Goal: Task Accomplishment & Management: Use online tool/utility

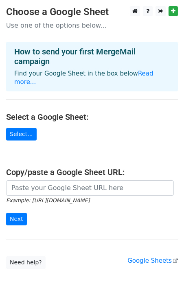
scroll to position [16, 0]
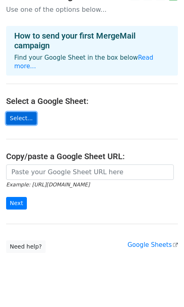
click at [27, 112] on link "Select..." at bounding box center [21, 118] width 30 height 13
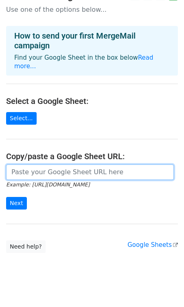
click at [45, 165] on input "url" at bounding box center [89, 172] width 167 height 15
paste input "https://docs.google.com/spreadsheets/d/1PU_q_WHl24jGpTQpuC3a8N_vkqO334R7/edit?g…"
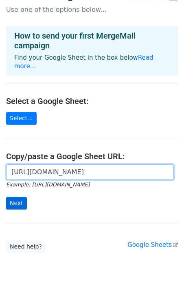
type input "https://docs.google.com/spreadsheets/d/1PU_q_WHl24jGpTQpuC3a8N_vkqO334R7/edit?g…"
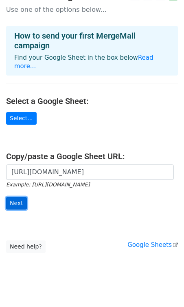
click at [15, 197] on input "Next" at bounding box center [16, 203] width 21 height 13
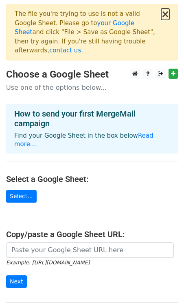
click at [167, 13] on button "×" at bounding box center [165, 14] width 8 height 10
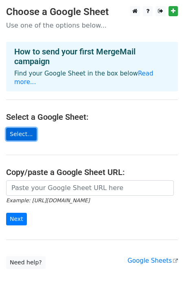
click at [25, 128] on link "Select..." at bounding box center [21, 134] width 30 height 13
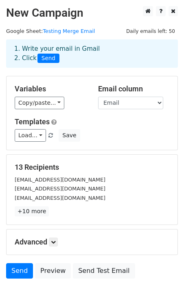
scroll to position [38, 0]
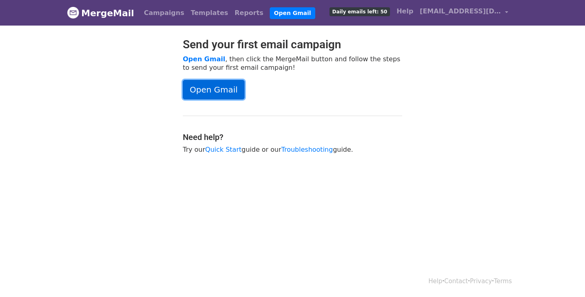
click at [219, 91] on link "Open Gmail" at bounding box center [214, 89] width 62 height 19
click at [446, 13] on span "cs@sinarmasfutures.co.id" at bounding box center [460, 11] width 81 height 10
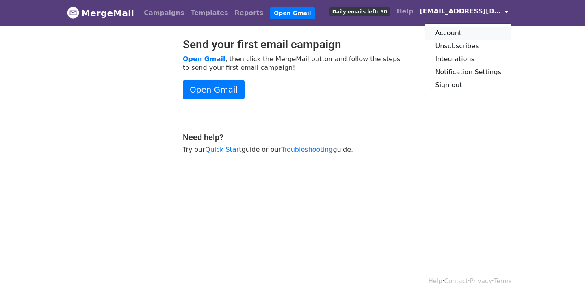
click at [454, 33] on link "Account" at bounding box center [468, 33] width 86 height 13
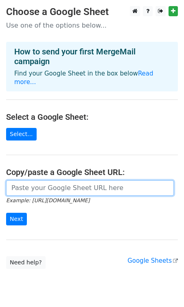
click at [61, 182] on input "url" at bounding box center [89, 187] width 167 height 15
paste input "[URL][DOMAIN_NAME]"
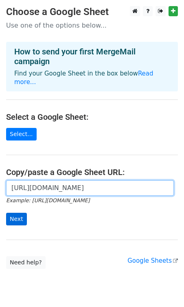
type input "https://docs.google.com/spreadsheets/d/1Rz4sP3Z-QMtl3ekRdTz8FV7dtrhRmITtOtZHt3y…"
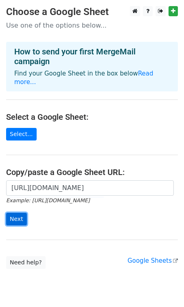
click at [17, 213] on input "Next" at bounding box center [16, 219] width 21 height 13
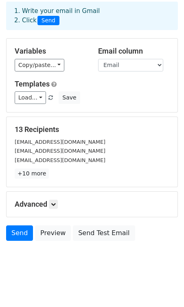
scroll to position [38, 0]
click at [35, 95] on link "Load..." at bounding box center [30, 97] width 31 height 13
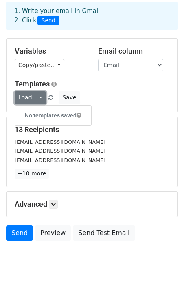
click at [35, 95] on link "Load..." at bounding box center [30, 97] width 31 height 13
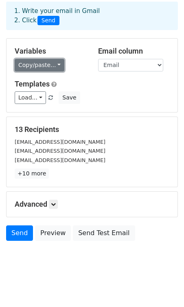
click at [49, 67] on link "Copy/paste..." at bounding box center [40, 65] width 50 height 13
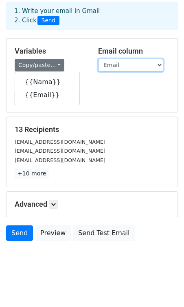
click at [123, 64] on select "Nama Email" at bounding box center [130, 65] width 65 height 13
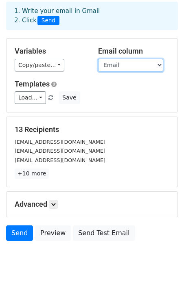
click at [98, 59] on select "Nama Email" at bounding box center [130, 65] width 65 height 13
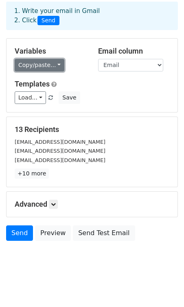
click at [50, 65] on link "Copy/paste..." at bounding box center [40, 65] width 50 height 13
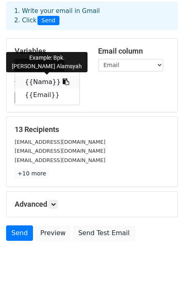
click at [41, 80] on link "{{Nama}}" at bounding box center [47, 82] width 64 height 13
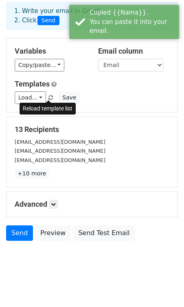
click at [50, 97] on span at bounding box center [50, 97] width 4 height 5
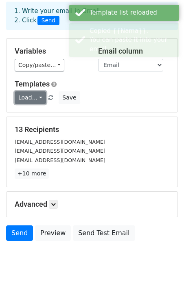
click at [39, 97] on link "Load..." at bounding box center [30, 97] width 31 height 13
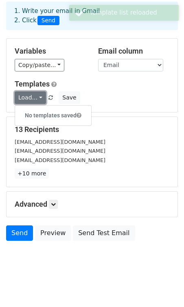
click at [40, 97] on link "Load..." at bounding box center [30, 97] width 31 height 13
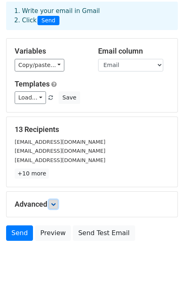
click at [51, 204] on link at bounding box center [53, 204] width 9 height 9
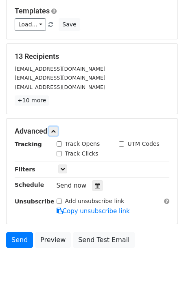
scroll to position [117, 0]
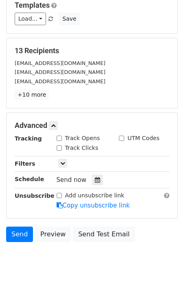
click at [57, 137] on input "Track Opens" at bounding box center [58, 138] width 5 height 5
checkbox input "true"
click at [59, 145] on input "Track Clicks" at bounding box center [58, 147] width 5 height 5
checkbox input "true"
click at [63, 162] on icon at bounding box center [62, 163] width 5 height 5
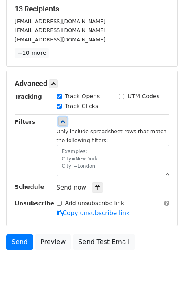
scroll to position [167, 0]
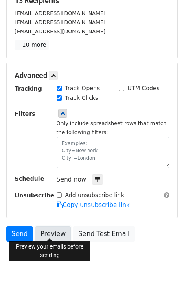
click at [51, 234] on link "Preview" at bounding box center [53, 233] width 36 height 15
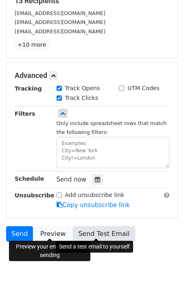
click at [98, 230] on link "Send Test Email" at bounding box center [104, 233] width 62 height 15
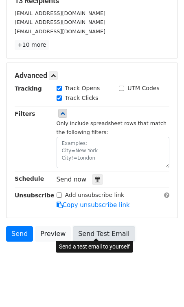
click at [92, 229] on link "Send Test Email" at bounding box center [104, 233] width 62 height 15
click at [104, 231] on link "Send Test Email" at bounding box center [104, 233] width 62 height 15
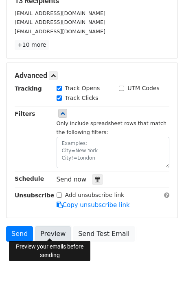
click at [58, 231] on link "Preview" at bounding box center [53, 233] width 36 height 15
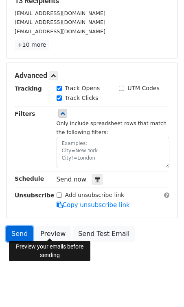
click at [21, 236] on link "Send" at bounding box center [19, 233] width 27 height 15
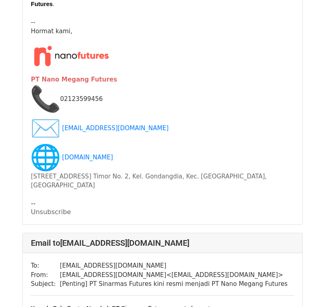
scroll to position [6973, 0]
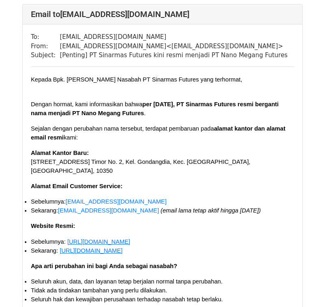
scroll to position [1234, 0]
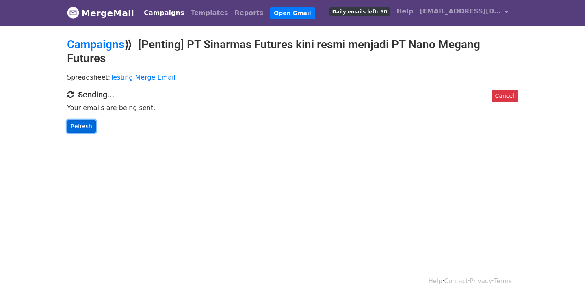
click at [79, 129] on link "Refresh" at bounding box center [81, 126] width 29 height 13
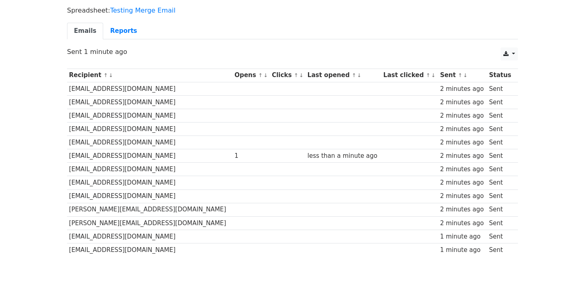
scroll to position [68, 0]
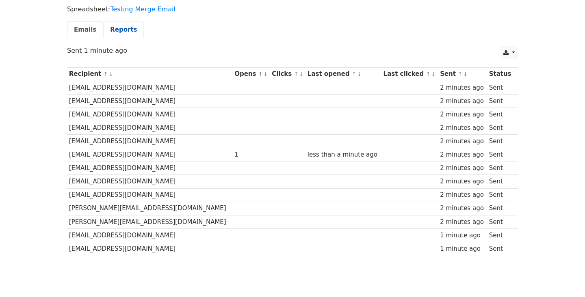
click at [117, 27] on link "Reports" at bounding box center [123, 30] width 41 height 17
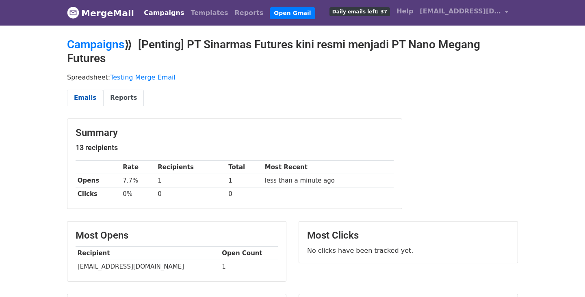
click at [86, 97] on link "Emails" at bounding box center [85, 98] width 36 height 17
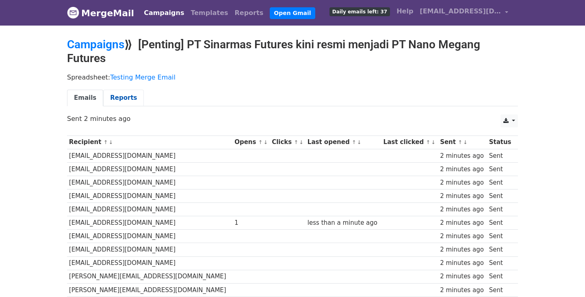
click at [119, 100] on link "Reports" at bounding box center [123, 98] width 41 height 17
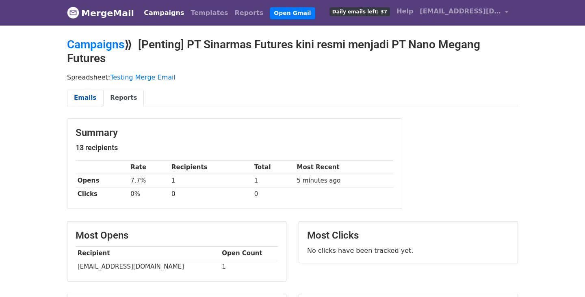
click at [83, 97] on link "Emails" at bounding box center [85, 98] width 36 height 17
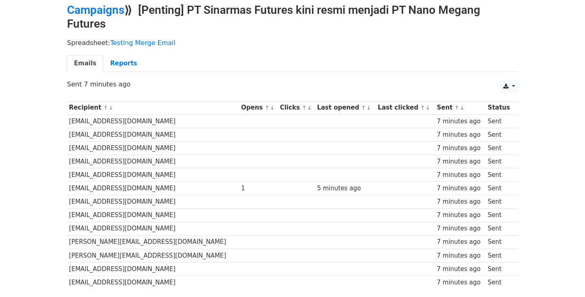
scroll to position [32, 0]
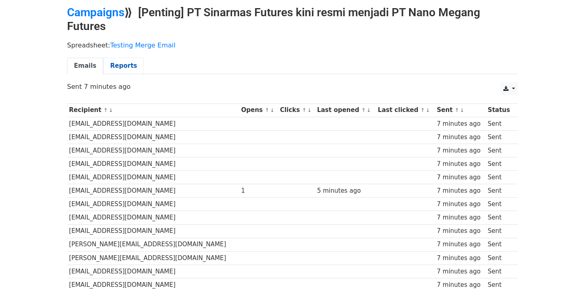
click at [117, 64] on link "Reports" at bounding box center [123, 66] width 41 height 17
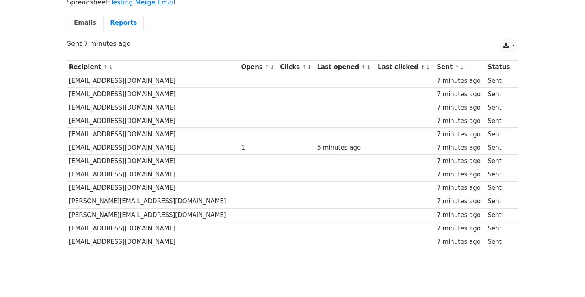
scroll to position [98, 0]
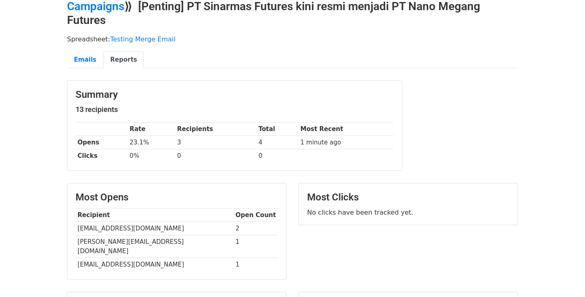
scroll to position [39, 0]
click at [91, 64] on link "Emails" at bounding box center [85, 59] width 36 height 17
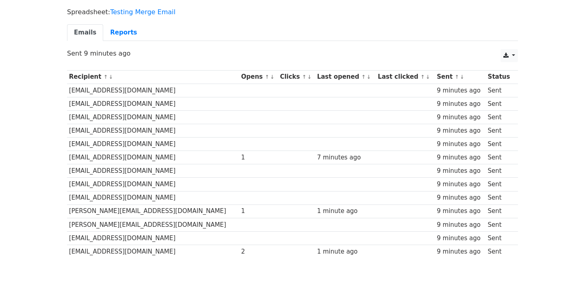
scroll to position [66, 0]
click at [113, 30] on link "Reports" at bounding box center [123, 32] width 41 height 17
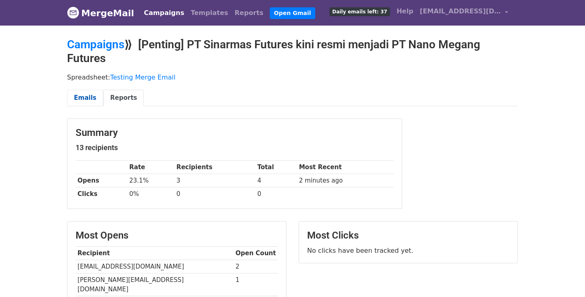
click at [84, 100] on link "Emails" at bounding box center [85, 98] width 36 height 17
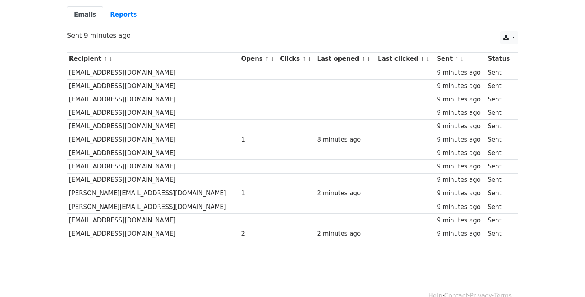
scroll to position [84, 0]
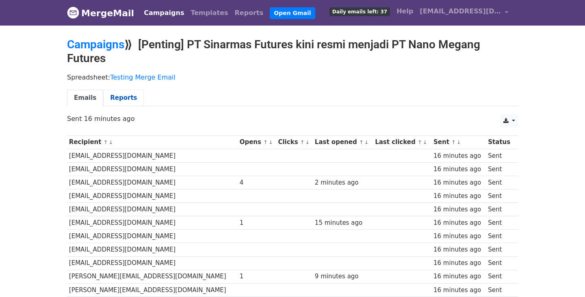
click at [120, 96] on link "Reports" at bounding box center [123, 98] width 41 height 17
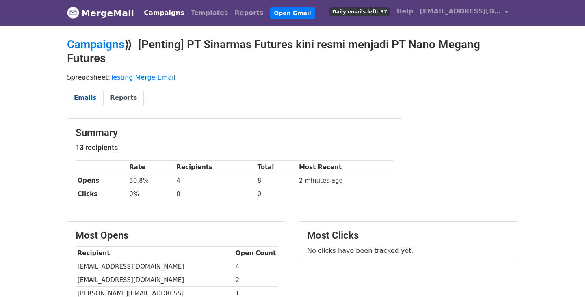
click at [80, 99] on link "Emails" at bounding box center [85, 98] width 36 height 17
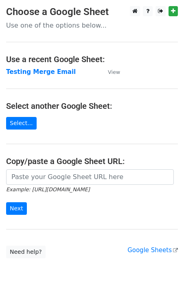
scroll to position [1, 0]
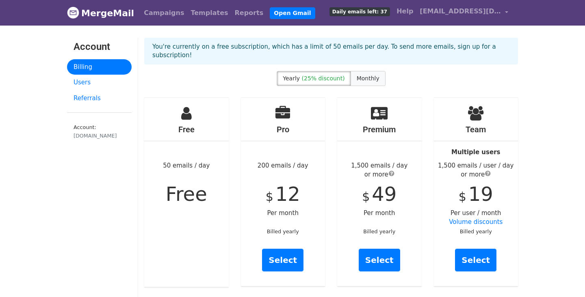
click at [359, 75] on span "Monthly" at bounding box center [368, 78] width 23 height 6
click at [321, 74] on label "Yearly (25% discount)" at bounding box center [314, 78] width 74 height 15
click at [363, 75] on span "Monthly" at bounding box center [368, 78] width 23 height 6
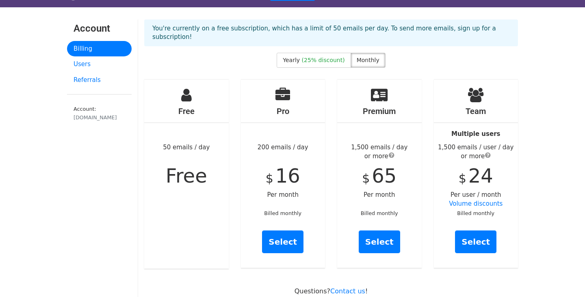
scroll to position [19, 0]
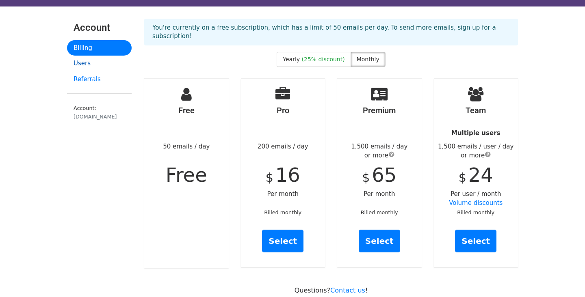
click at [80, 64] on link "Users" at bounding box center [99, 64] width 65 height 16
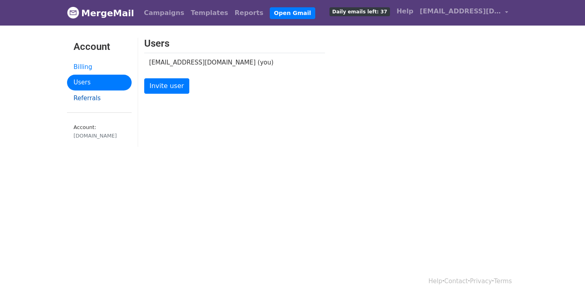
click at [91, 102] on link "Referrals" at bounding box center [99, 99] width 65 height 16
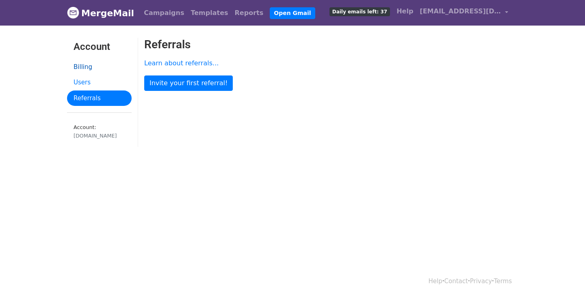
click at [91, 67] on link "Billing" at bounding box center [99, 67] width 65 height 16
click at [159, 13] on link "Campaigns" at bounding box center [164, 13] width 47 height 16
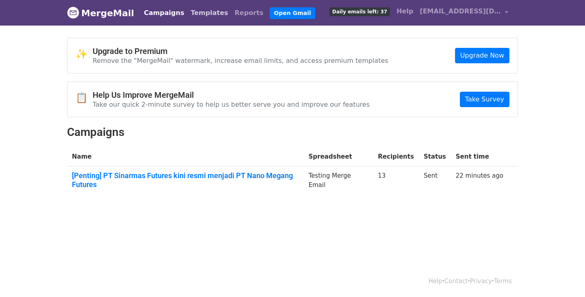
click at [193, 11] on link "Templates" at bounding box center [209, 13] width 44 height 16
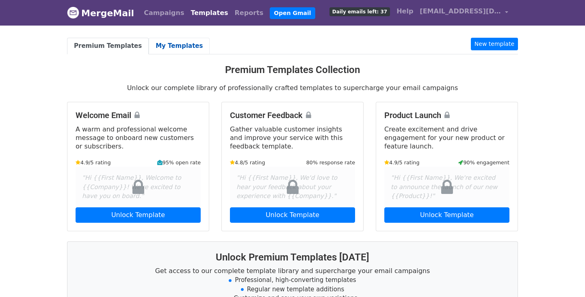
click at [160, 48] on link "My Templates" at bounding box center [179, 46] width 61 height 17
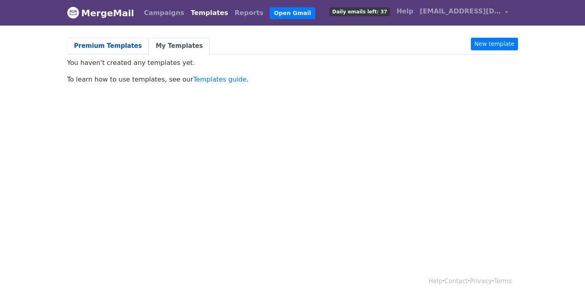
click at [113, 53] on link "Premium Templates" at bounding box center [108, 46] width 82 height 17
